Goal: Task Accomplishment & Management: Manage account settings

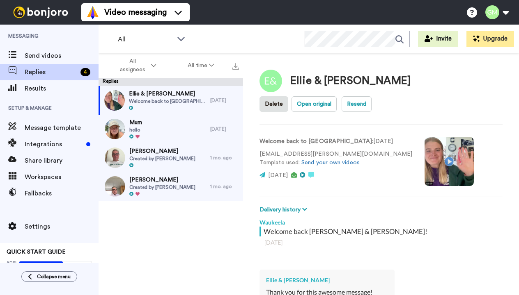
click at [143, 103] on span "Welcome back to Waukeela" at bounding box center [167, 101] width 77 height 7
click at [155, 101] on span "Welcome back to Waukeela" at bounding box center [167, 101] width 77 height 7
type textarea "x"
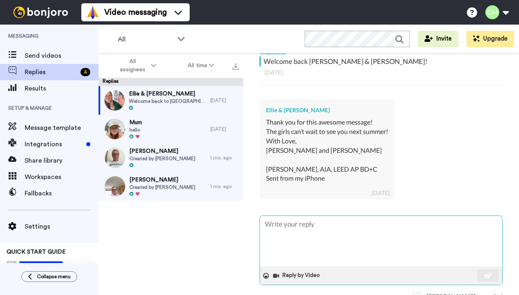
scroll to position [171, 0]
click at [295, 232] on textarea at bounding box center [381, 241] width 242 height 50
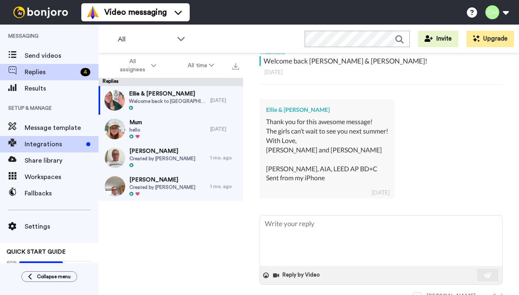
click at [75, 143] on span "Integrations" at bounding box center [54, 145] width 58 height 10
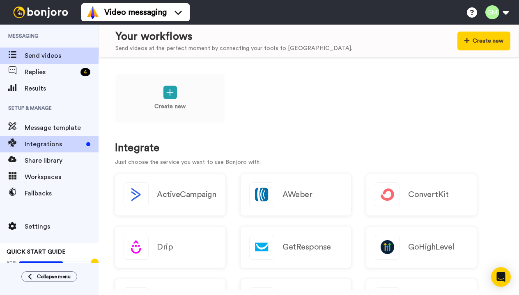
click at [26, 57] on span "Send videos" at bounding box center [62, 56] width 74 height 10
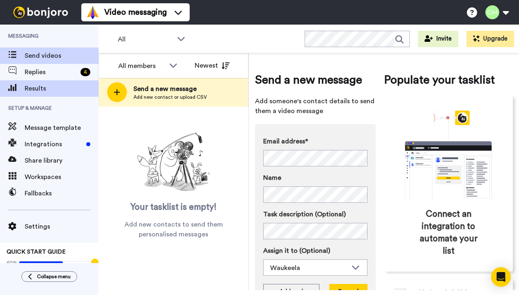
click at [35, 91] on span "Results" at bounding box center [62, 89] width 74 height 10
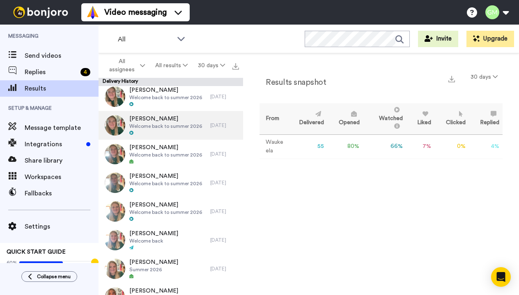
scroll to position [1211, 0]
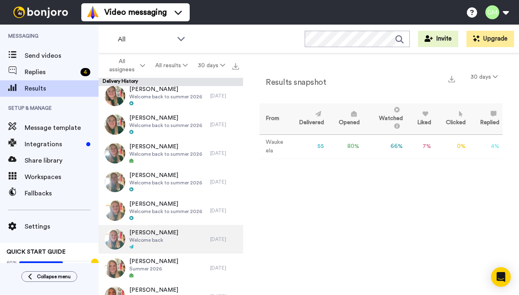
click at [132, 247] on icon at bounding box center [131, 247] width 4 height 4
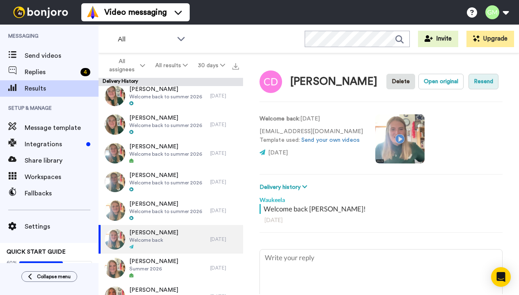
click at [468, 89] on button "Resend" at bounding box center [483, 82] width 30 height 16
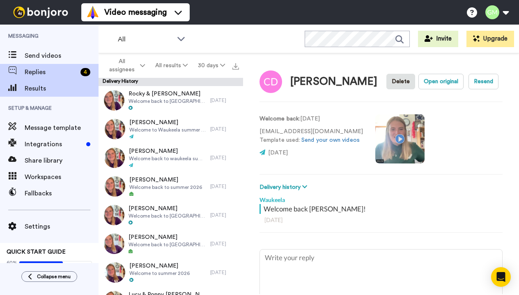
type textarea "x"
